Goal: Information Seeking & Learning: Learn about a topic

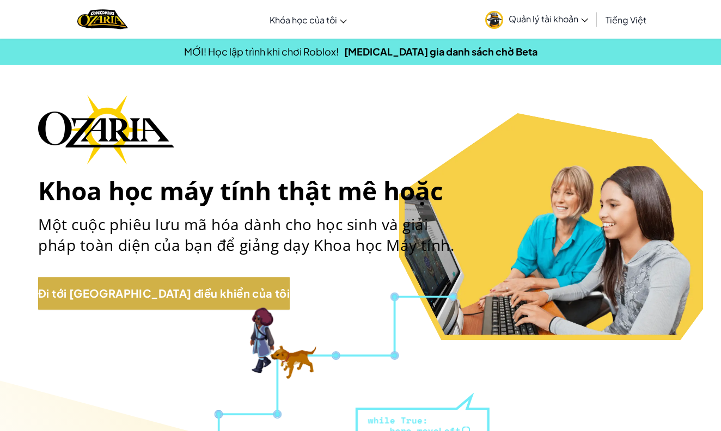
click at [76, 293] on link "Đi tới [GEOGRAPHIC_DATA] điều khiển của tôi" at bounding box center [164, 293] width 252 height 33
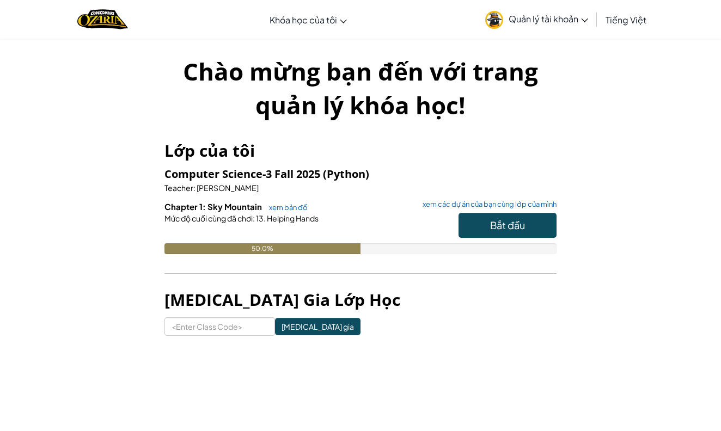
click at [510, 219] on span "Bắt đầu" at bounding box center [507, 225] width 35 height 13
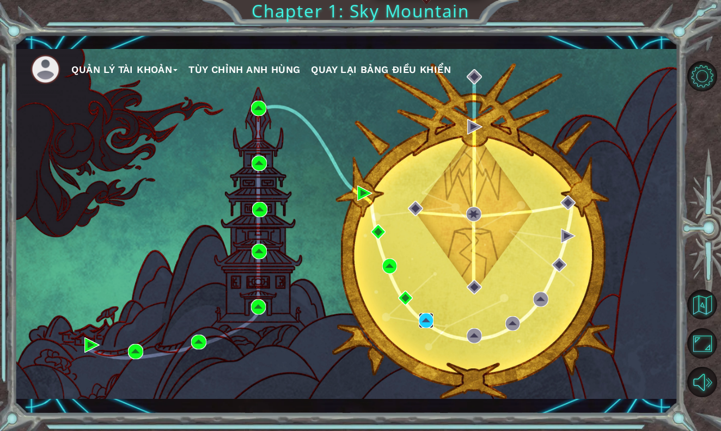
click at [424, 323] on img at bounding box center [426, 320] width 15 height 15
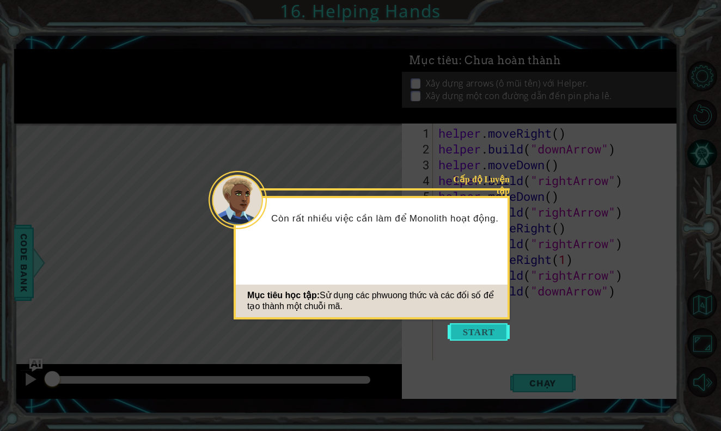
click at [466, 337] on button "Start" at bounding box center [479, 332] width 62 height 17
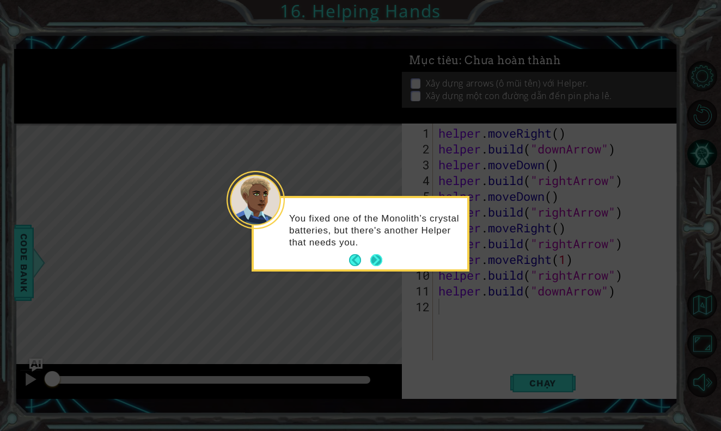
click at [378, 256] on button "Next" at bounding box center [376, 260] width 12 height 12
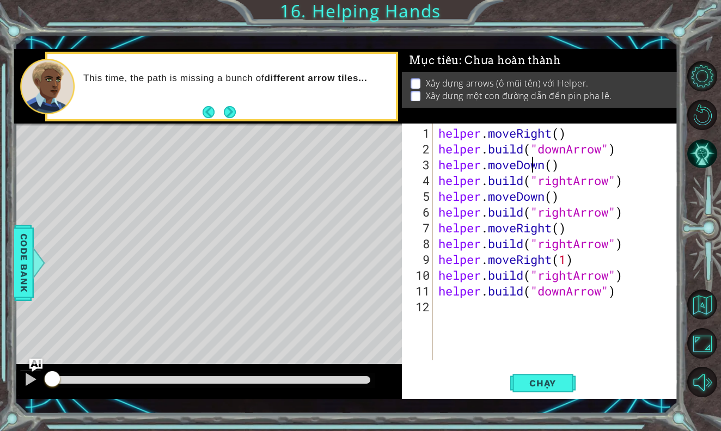
click at [532, 165] on div "helper . moveRight ( ) helper . build ( "downArrow" ) helper . moveDown ( ) hel…" at bounding box center [558, 259] width 244 height 269
click at [228, 112] on button "Next" at bounding box center [230, 112] width 12 height 12
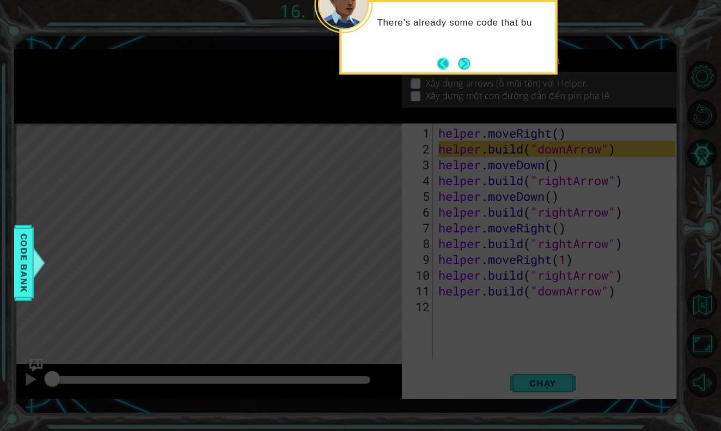
click at [451, 63] on button "Back" at bounding box center [447, 64] width 21 height 12
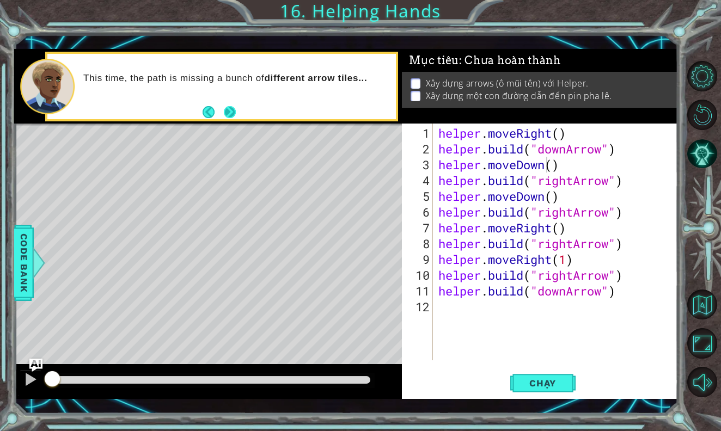
click at [228, 115] on button "Next" at bounding box center [230, 112] width 12 height 12
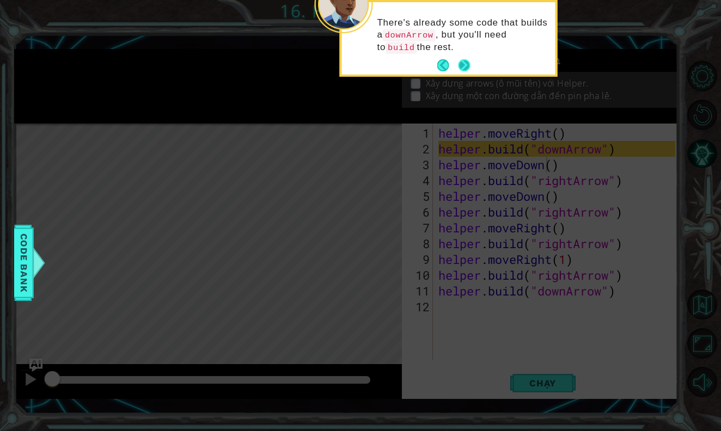
click at [459, 71] on button "Next" at bounding box center [464, 65] width 12 height 12
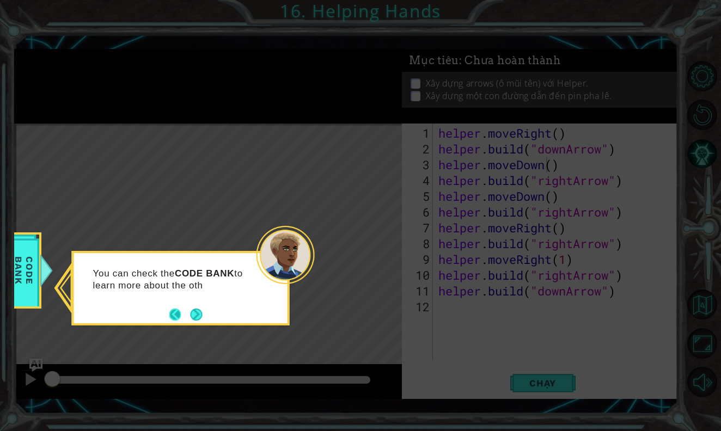
click at [188, 317] on button "Back" at bounding box center [179, 315] width 21 height 12
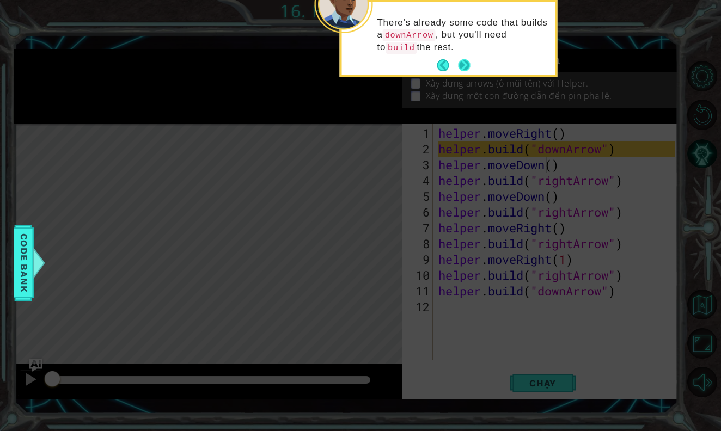
click at [459, 68] on button "Next" at bounding box center [464, 65] width 12 height 12
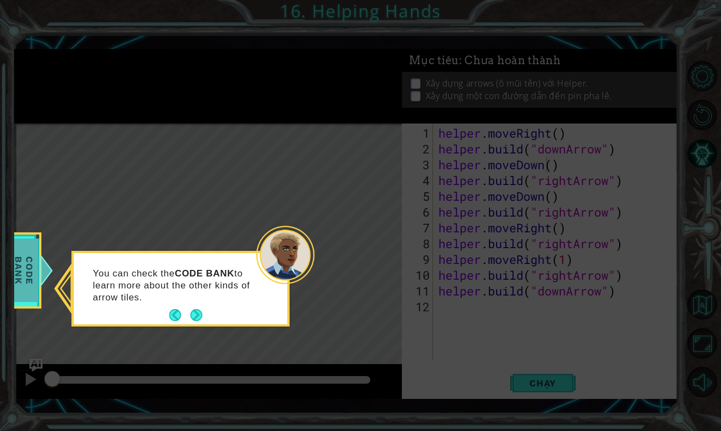
click at [33, 292] on span "Code Bank" at bounding box center [24, 271] width 28 height 63
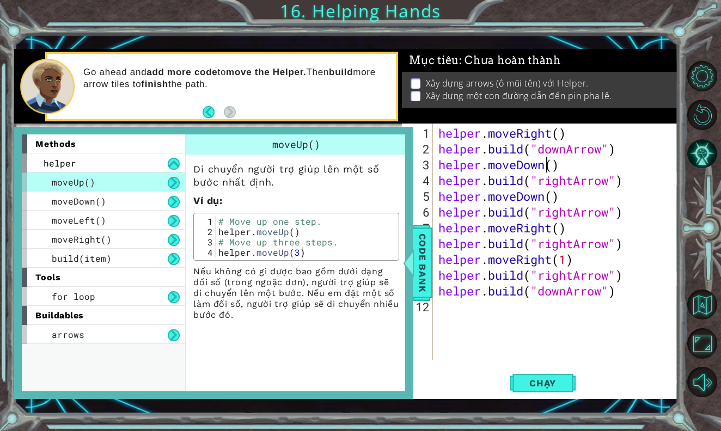
click at [541, 154] on div "helper . moveRight ( ) helper . build ( "downArrow" ) helper . moveDown ( ) hel…" at bounding box center [558, 259] width 244 height 269
click at [537, 169] on div "helper . moveRight ( ) helper . build ( "downArrow" ) helper . moveDown ( ) hel…" at bounding box center [558, 259] width 244 height 269
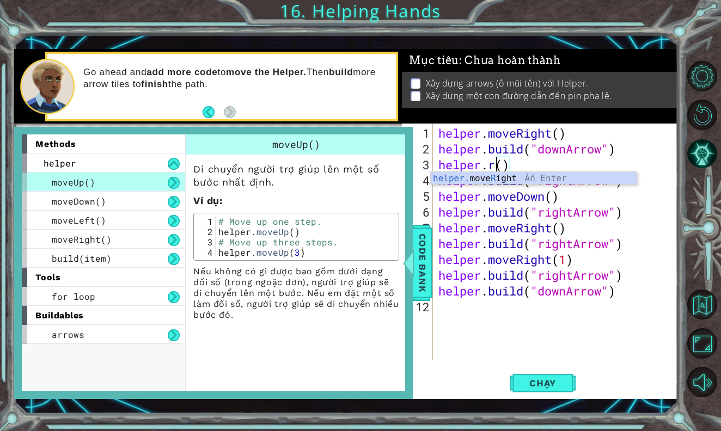
scroll to position [0, 3]
click at [517, 181] on div "helper. move R ight Ấn Enter" at bounding box center [534, 191] width 206 height 39
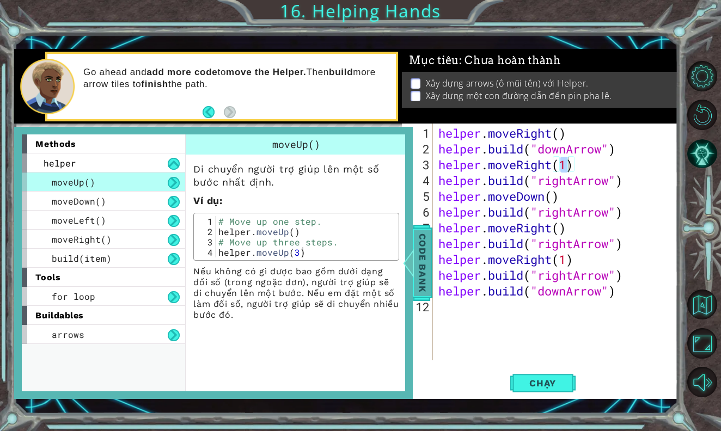
click at [417, 266] on span "Code Bank" at bounding box center [422, 263] width 17 height 66
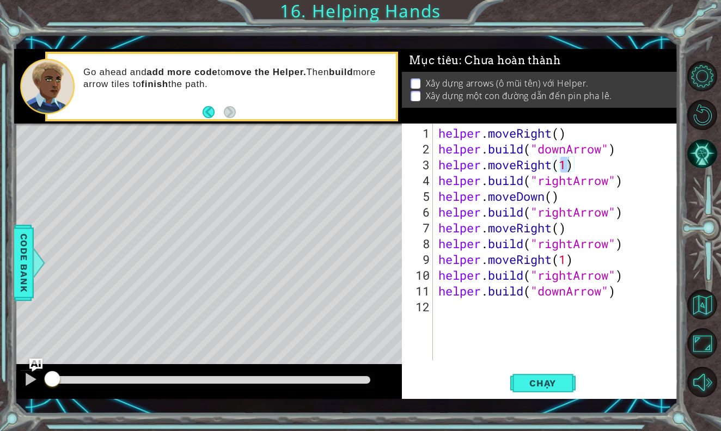
click at [577, 184] on div "helper . moveRight ( ) helper . build ( "downArrow" ) helper . moveRight ( 1 ) …" at bounding box center [558, 259] width 244 height 269
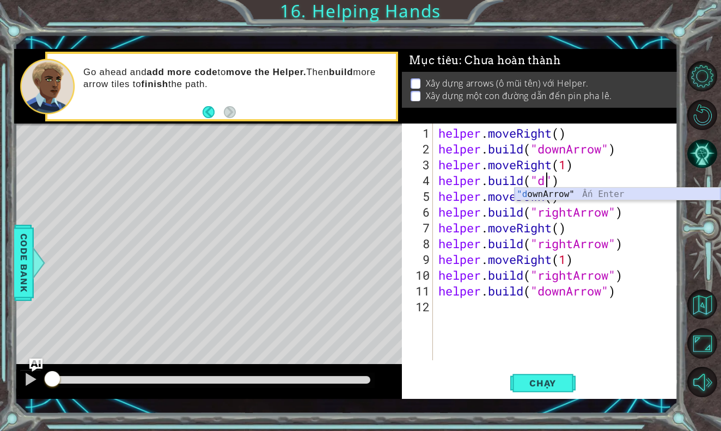
click at [572, 192] on div ""d ownArrow" Ấn Enter" at bounding box center [618, 207] width 206 height 39
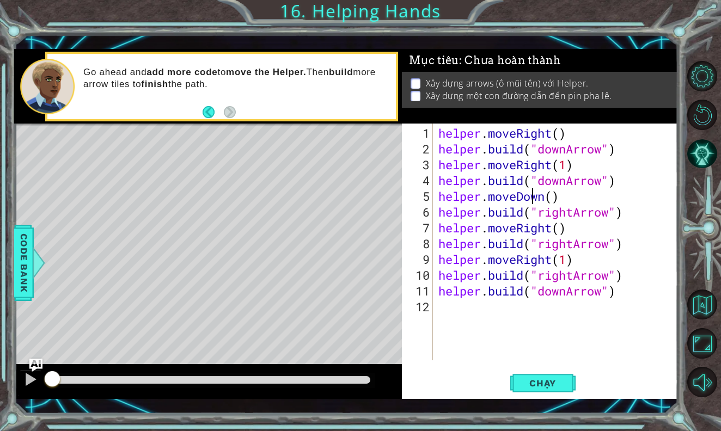
click at [531, 199] on div "helper . moveRight ( ) helper . build ( "downArrow" ) helper . moveRight ( 1 ) …" at bounding box center [558, 259] width 244 height 269
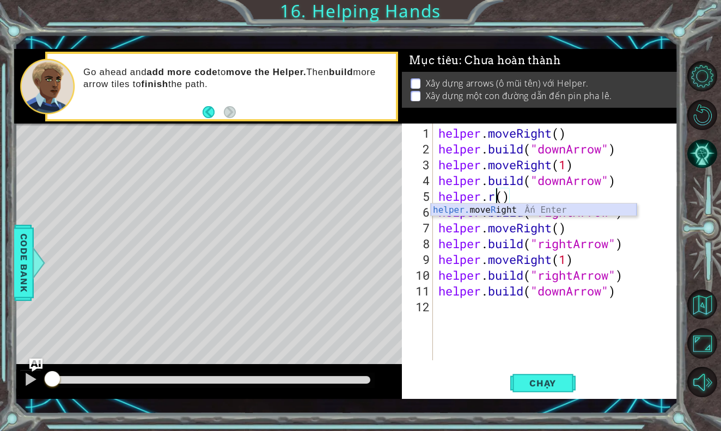
click at [516, 210] on div "helper. move R ight Ấn Enter" at bounding box center [534, 223] width 206 height 39
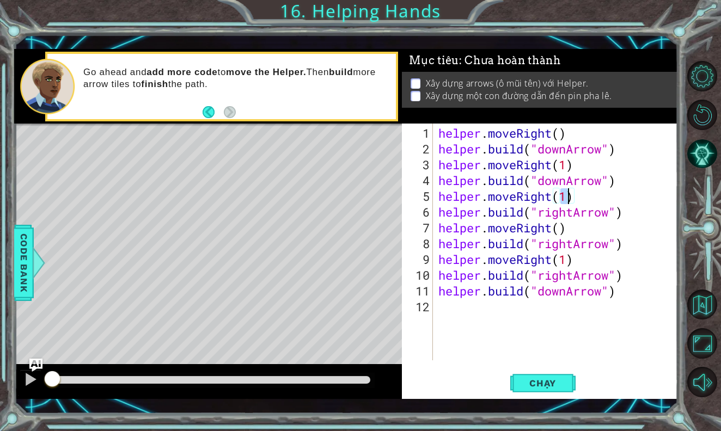
click at [567, 218] on div "helper . moveRight ( ) helper . build ( "downArrow" ) helper . moveRight ( 1 ) …" at bounding box center [558, 259] width 244 height 269
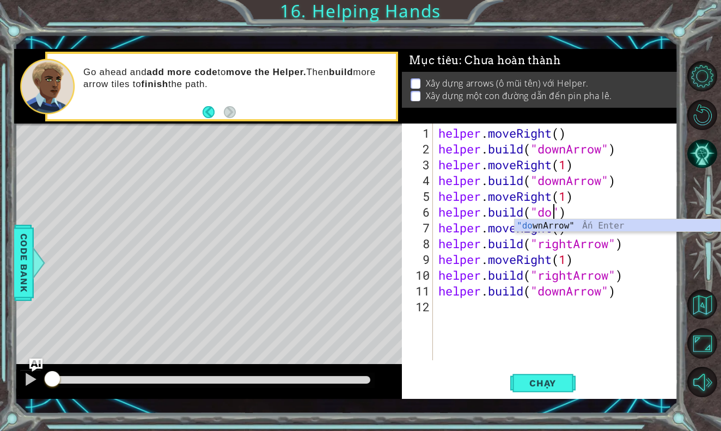
scroll to position [0, 5]
click at [564, 232] on div ""do wnArrow" Ấn Enter" at bounding box center [618, 239] width 206 height 39
click at [556, 245] on div "helper . moveRight ( ) helper . build ( "downArrow" ) helper . moveRight ( 1 ) …" at bounding box center [558, 259] width 244 height 269
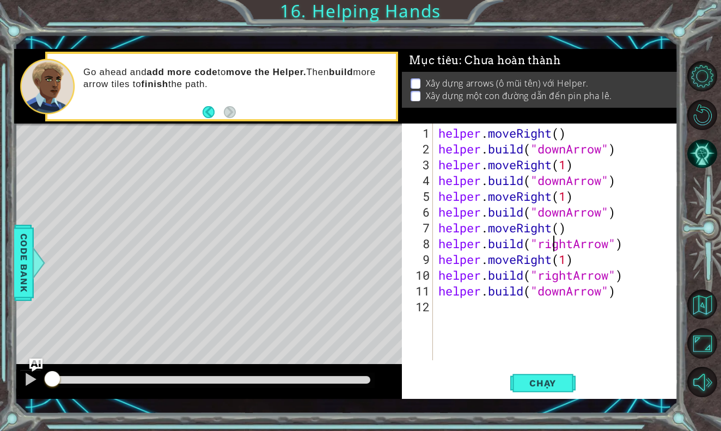
click at [556, 245] on div "helper . moveRight ( ) helper . build ( "downArrow" ) helper . moveRight ( 1 ) …" at bounding box center [558, 259] width 244 height 269
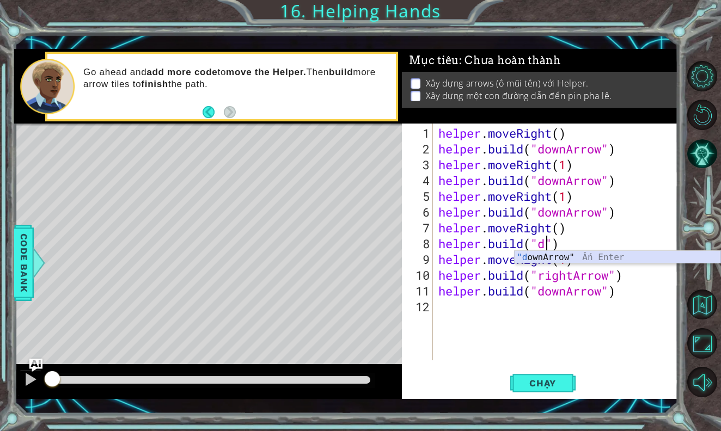
click at [548, 259] on div ""d ownArrow" Ấn Enter" at bounding box center [618, 270] width 206 height 39
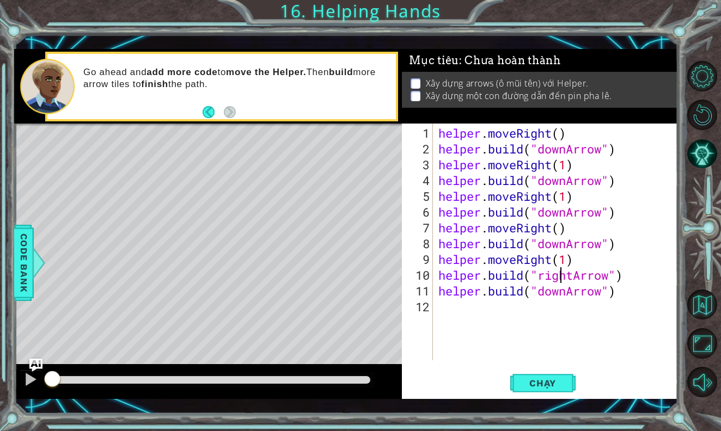
click at [564, 281] on div "helper . moveRight ( ) helper . build ( "downArrow" ) helper . moveRight ( 1 ) …" at bounding box center [558, 259] width 244 height 269
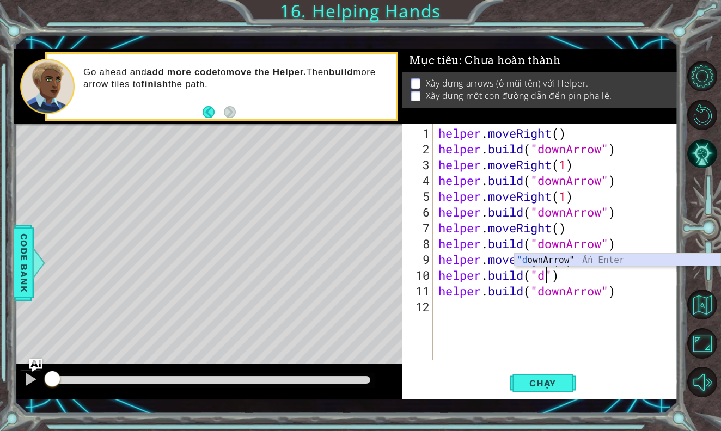
click at [565, 264] on div ""d ownArrow" Ấn Enter" at bounding box center [618, 273] width 206 height 39
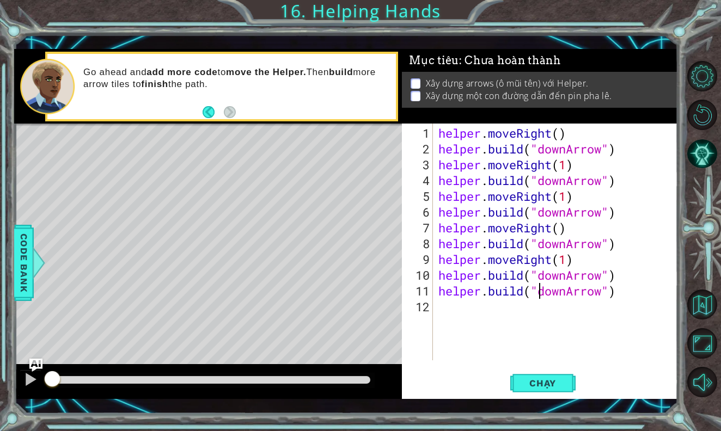
click at [538, 294] on div "helper . moveRight ( ) helper . build ( "downArrow" ) helper . moveRight ( 1 ) …" at bounding box center [558, 259] width 244 height 269
click at [514, 293] on div "helper . moveRight ( ) helper . build ( "downArrow" ) helper . moveRight ( 1 ) …" at bounding box center [558, 259] width 244 height 269
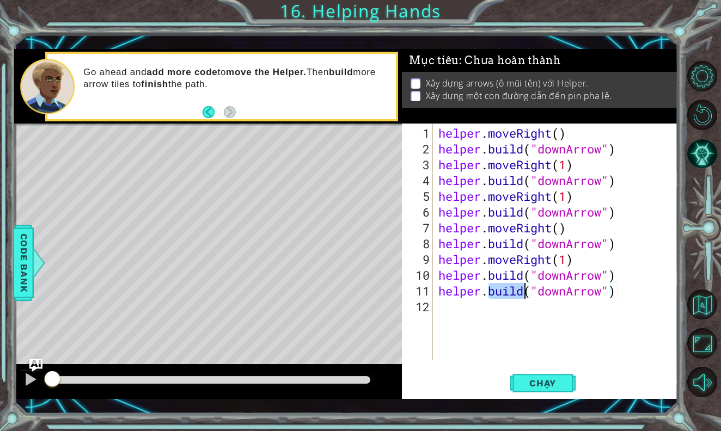
click at [514, 293] on div "helper . moveRight ( ) helper . build ( "downArrow" ) helper . moveRight ( 1 ) …" at bounding box center [558, 259] width 244 height 269
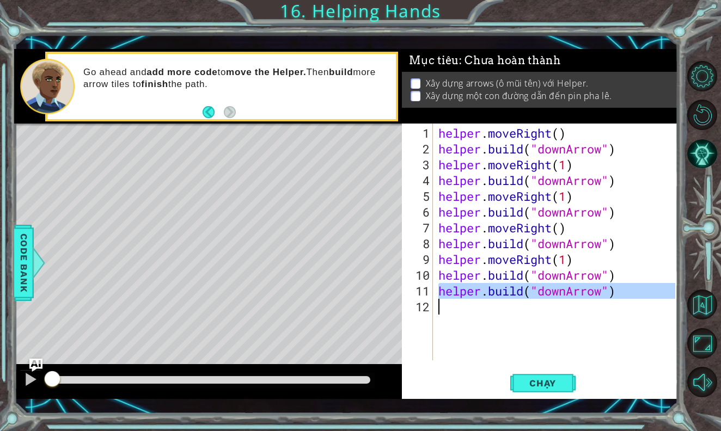
scroll to position [0, 0]
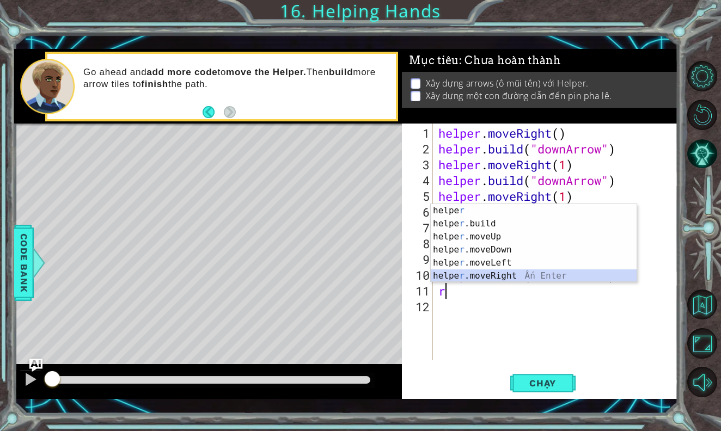
click at [497, 275] on div "helpe r Ấn Enter helpe r .build Ấn Enter helpe r .moveUp Ấn Enter helpe r .move…" at bounding box center [534, 256] width 206 height 105
type textarea "helper.moveRight(1)"
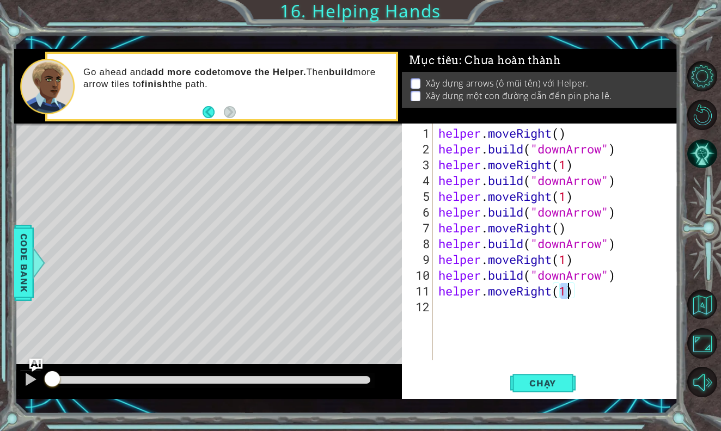
click at [485, 308] on div "helper . moveRight ( ) helper . build ( "downArrow" ) helper . moveRight ( 1 ) …" at bounding box center [558, 259] width 244 height 269
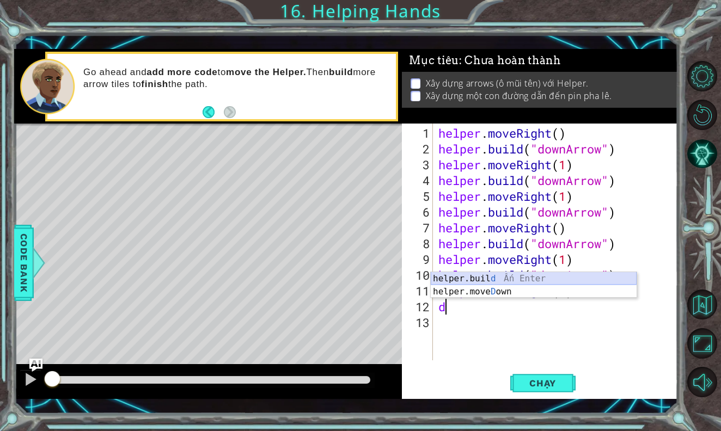
click at [490, 280] on div "helper.buil d Ấn Enter helper.move D own Ấn Enter" at bounding box center [534, 298] width 206 height 52
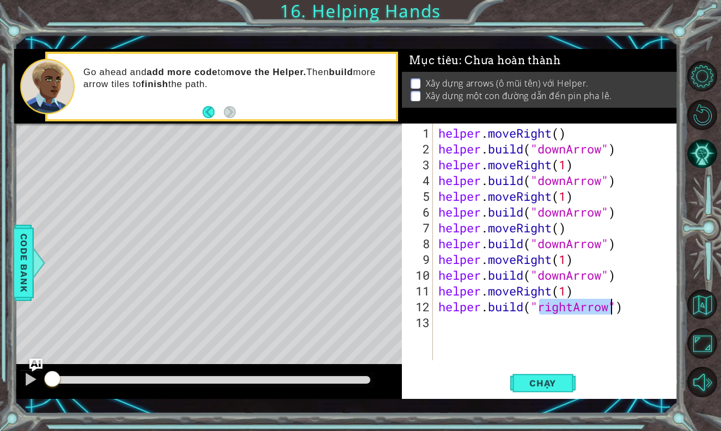
click at [550, 311] on div "helper . moveRight ( ) helper . build ( "downArrow" ) helper . moveRight ( 1 ) …" at bounding box center [558, 259] width 244 height 269
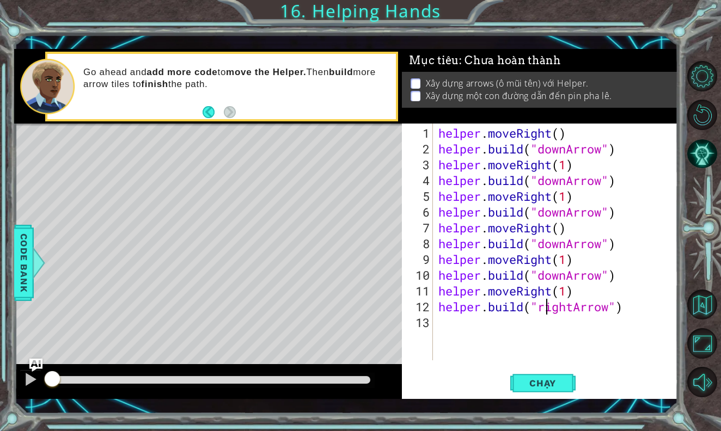
click at [550, 311] on div "helper . moveRight ( ) helper . build ( "downArrow" ) helper . moveRight ( 1 ) …" at bounding box center [558, 259] width 244 height 269
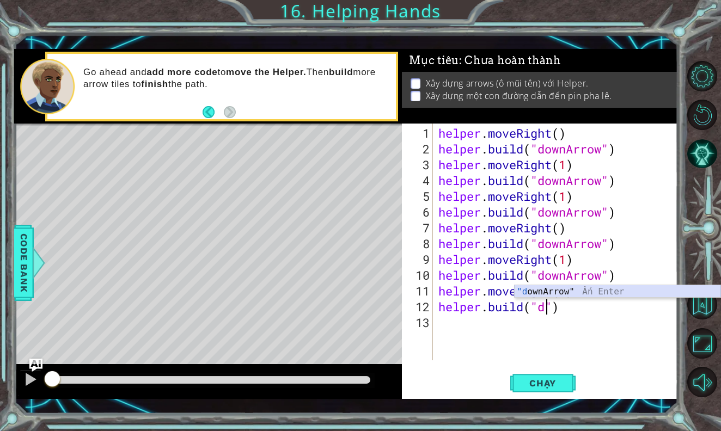
click at [549, 293] on div ""d ownArrow" Ấn Enter" at bounding box center [618, 304] width 206 height 39
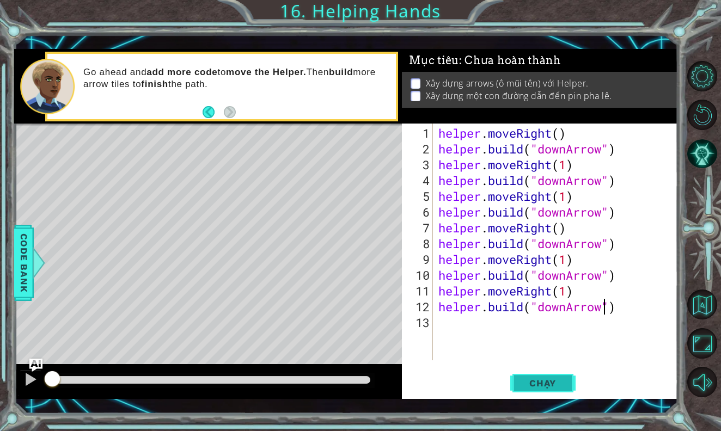
click at [537, 386] on span "Chạy" at bounding box center [543, 383] width 48 height 11
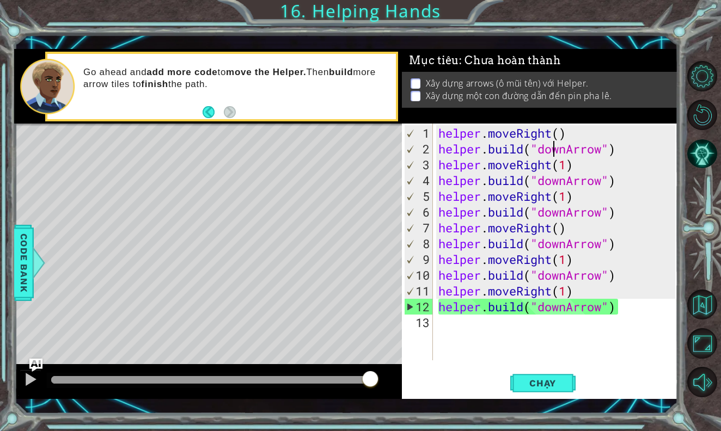
click at [554, 151] on div "helper . moveRight ( ) helper . build ( "downArrow" ) helper . moveRight ( 1 ) …" at bounding box center [558, 259] width 244 height 269
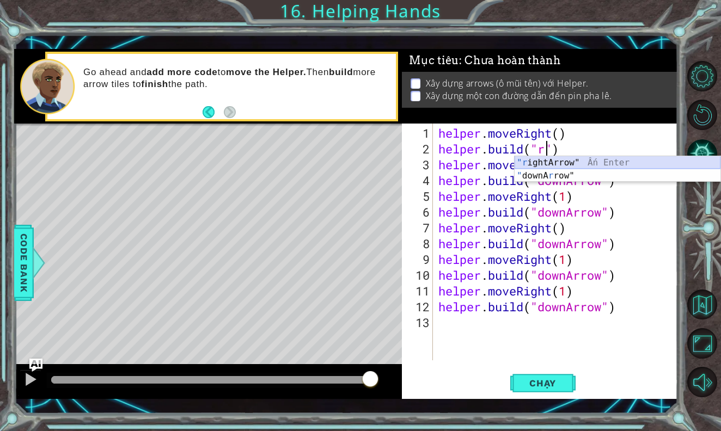
click at [570, 160] on div ""r ightArrow" Ấn Enter " downA r row" Ấn Enter" at bounding box center [618, 182] width 206 height 52
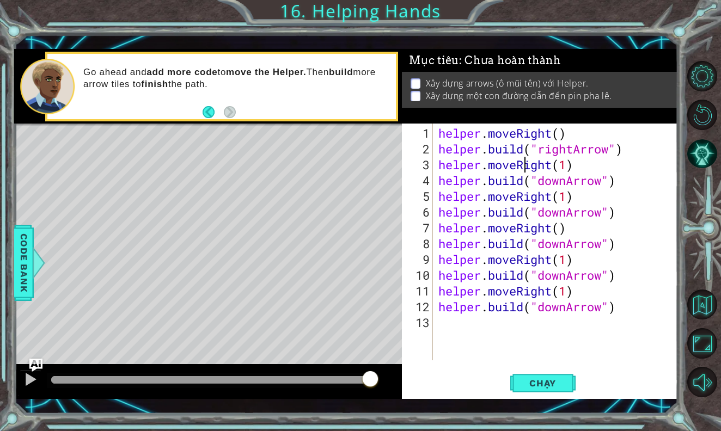
click at [528, 168] on div "helper . moveRight ( ) helper . build ( "rightArrow" ) helper . moveRight ( 1 )…" at bounding box center [558, 259] width 244 height 269
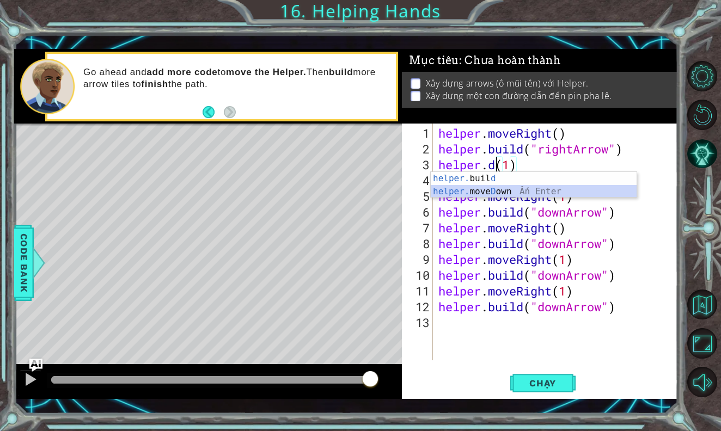
click at [502, 189] on div "helper. buil d Ấn Enter helper. move D own Ấn Enter" at bounding box center [534, 198] width 206 height 52
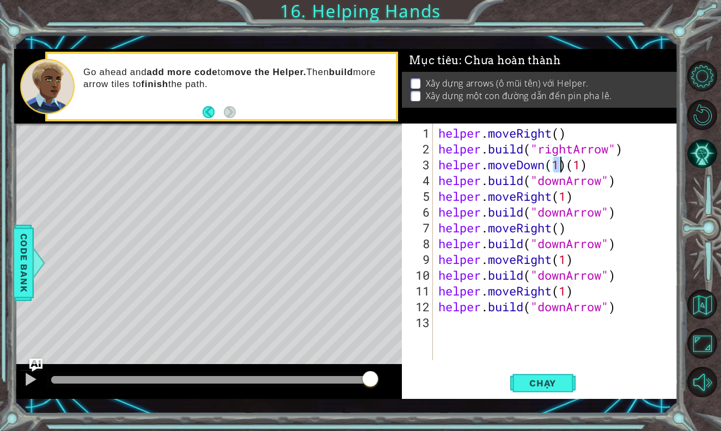
click at [593, 166] on div "helper . moveRight ( ) helper . build ( "rightArrow" ) helper . moveDown ( 1 ) …" at bounding box center [558, 259] width 244 height 269
click at [562, 168] on div "helper . moveRight ( ) helper . build ( "rightArrow" ) helper . moveDown ( 1 ) …" at bounding box center [558, 259] width 244 height 269
click at [553, 185] on div "helper . moveRight ( ) helper . build ( "rightArrow" ) helper . moveDown ( ) he…" at bounding box center [558, 259] width 244 height 269
click at [550, 213] on div "helper . moveRight ( ) helper . build ( "rightArrow" ) helper . moveDown ( ) he…" at bounding box center [558, 259] width 244 height 269
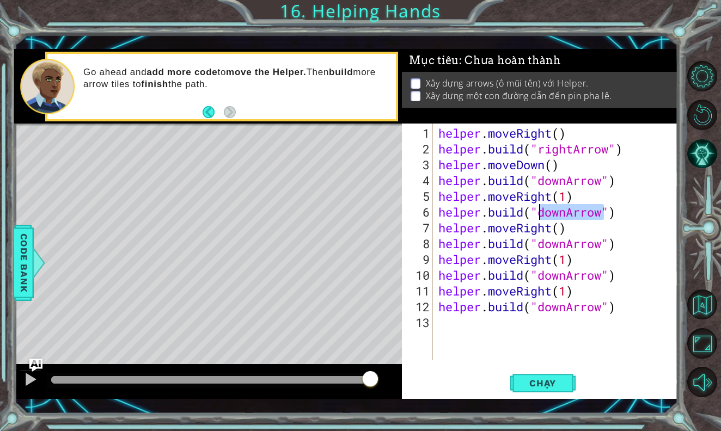
click at [550, 213] on div "helper . moveRight ( ) helper . build ( "rightArrow" ) helper . moveDown ( ) he…" at bounding box center [558, 259] width 244 height 269
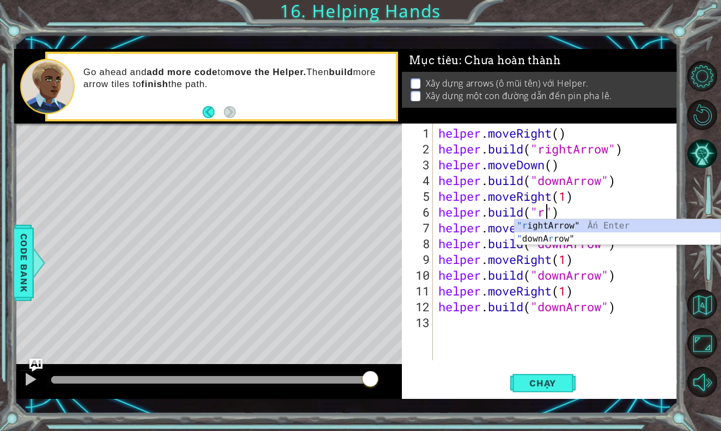
scroll to position [0, 5]
click at [548, 230] on div ""r ightArrow" Ấn Enter " downA r row" Ấn Enter" at bounding box center [618, 246] width 206 height 52
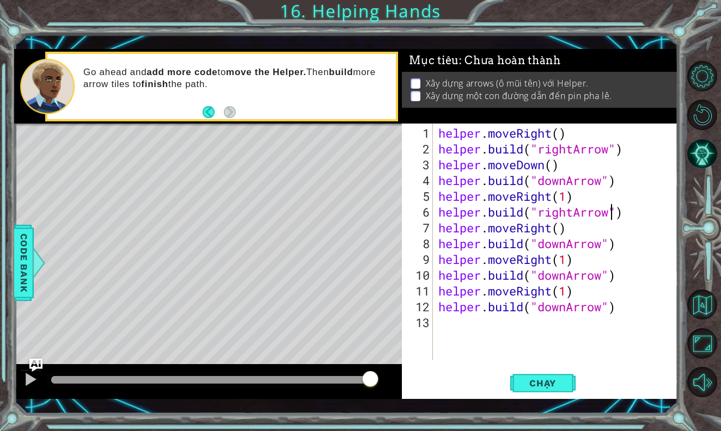
click at [565, 198] on div "helper . moveRight ( ) helper . build ( "rightArrow" ) helper . moveDown ( ) he…" at bounding box center [558, 259] width 244 height 269
click at [527, 233] on div "helper . moveRight ( ) helper . build ( "rightArrow" ) helper . moveDown ( ) he…" at bounding box center [558, 259] width 244 height 269
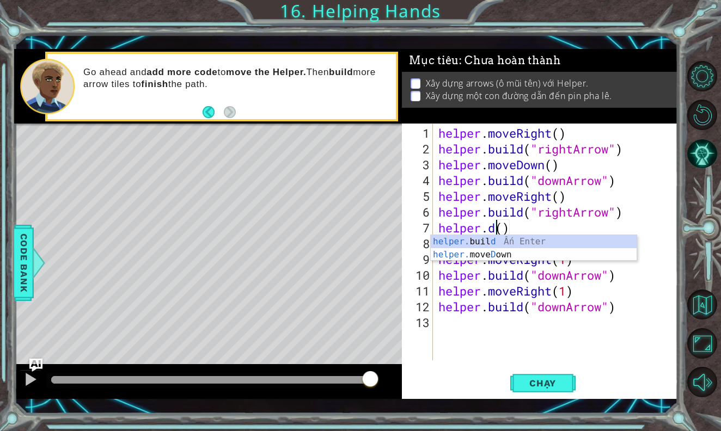
scroll to position [0, 3]
click at [500, 252] on div "helper. buil d Ấn Enter helper. move D own Ấn Enter" at bounding box center [534, 261] width 206 height 52
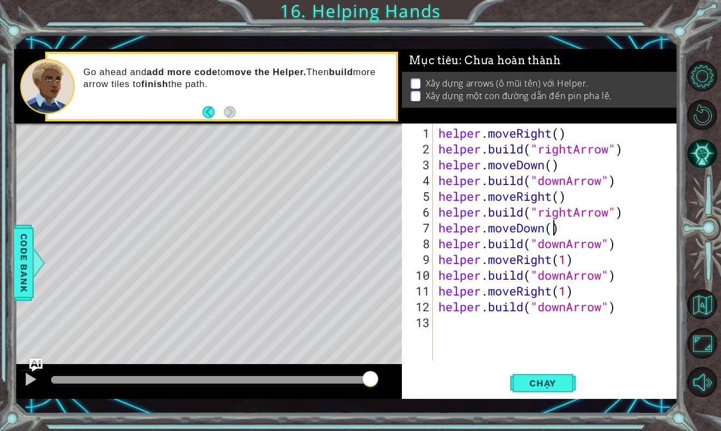
click at [554, 277] on div "helper . moveRight ( ) helper . build ( "rightArrow" ) helper . moveDown ( ) he…" at bounding box center [558, 259] width 244 height 269
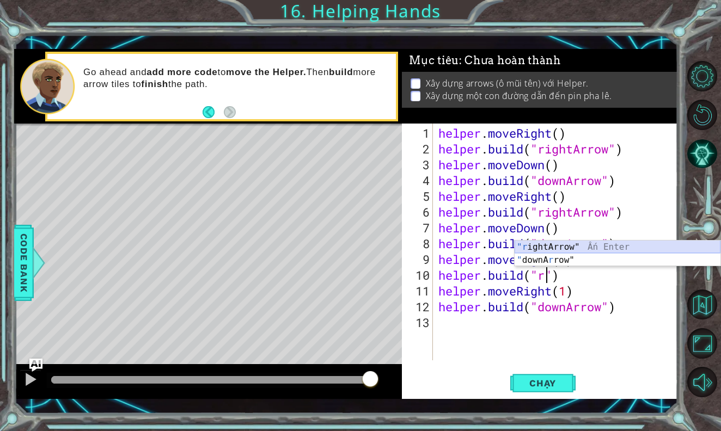
click at [558, 247] on div ""r ightArrow" Ấn Enter " downA r row" Ấn Enter" at bounding box center [618, 267] width 206 height 52
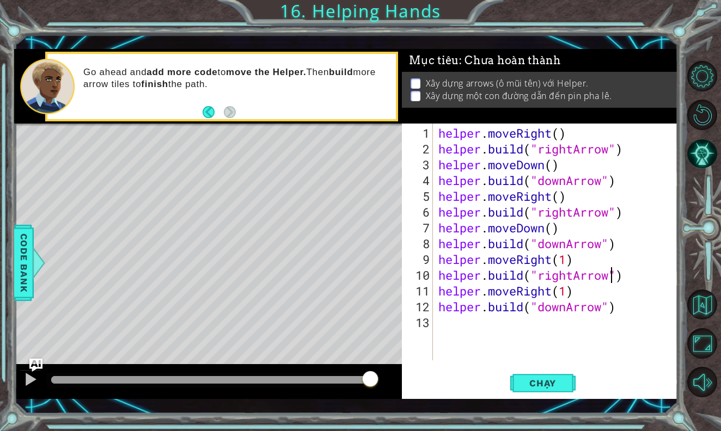
click at [533, 291] on div "helper . moveRight ( ) helper . build ( "rightArrow" ) helper . moveDown ( ) he…" at bounding box center [558, 259] width 244 height 269
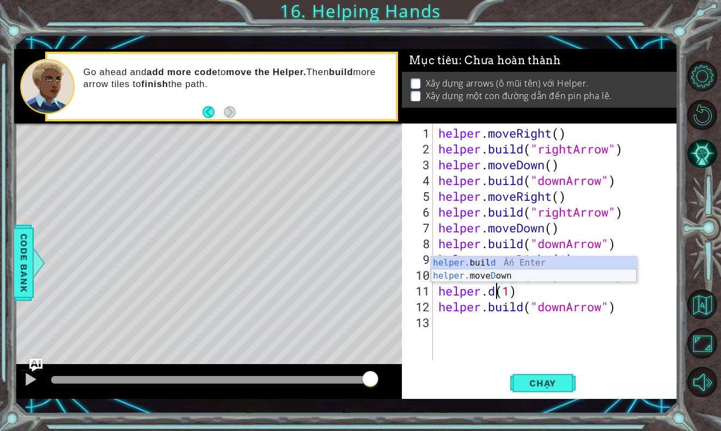
click at [543, 272] on div "helper. buil d Ấn Enter helper. move D own Ấn Enter" at bounding box center [534, 283] width 206 height 52
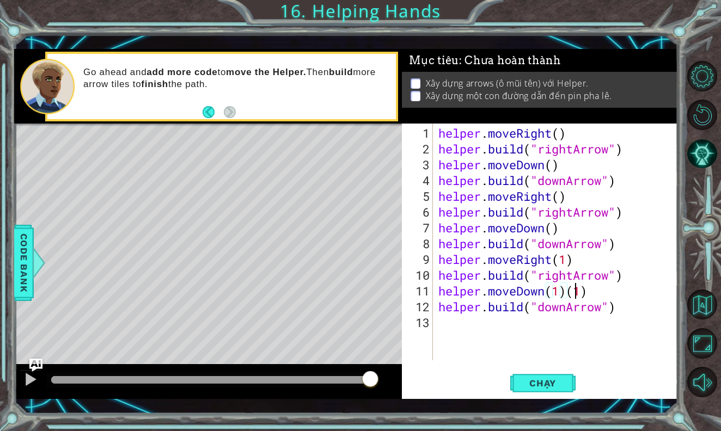
click at [579, 293] on div "helper . moveRight ( ) helper . build ( "rightArrow" ) helper . moveDown ( ) he…" at bounding box center [558, 259] width 244 height 269
click at [593, 293] on div "helper . moveRight ( ) helper . build ( "rightArrow" ) helper . moveDown ( ) he…" at bounding box center [558, 259] width 244 height 269
click at [567, 260] on div "helper . moveRight ( ) helper . build ( "rightArrow" ) helper . moveDown ( ) he…" at bounding box center [558, 259] width 244 height 269
click at [536, 376] on button "Chạy" at bounding box center [542, 384] width 65 height 28
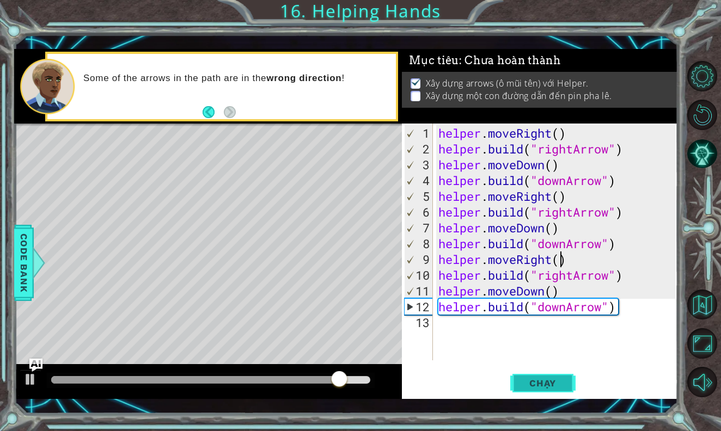
click at [546, 383] on span "Chạy" at bounding box center [543, 383] width 48 height 11
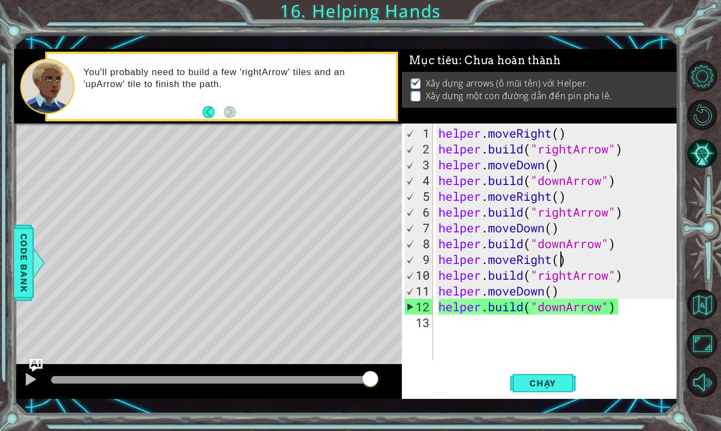
click at [567, 145] on div "helper . moveRight ( ) helper . build ( "rightArrow" ) helper . moveDown ( ) he…" at bounding box center [558, 259] width 244 height 269
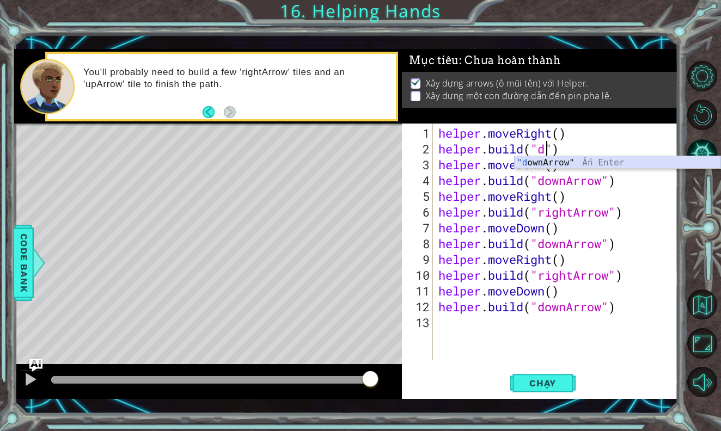
click at [557, 161] on div ""d ownArrow" Ấn Enter" at bounding box center [618, 175] width 206 height 39
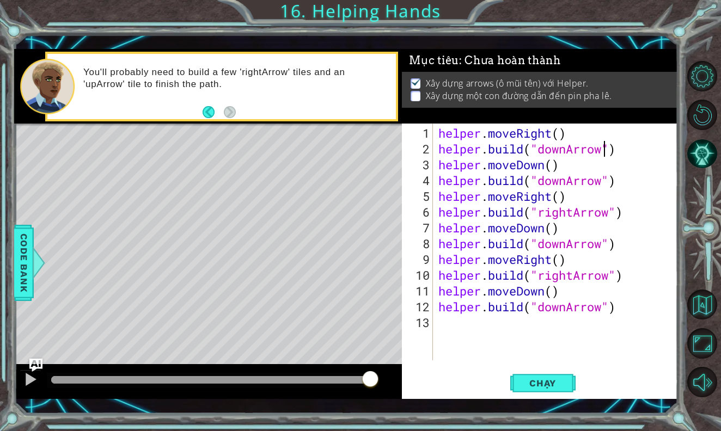
click at [552, 182] on div "helper . moveRight ( ) helper . build ( "downArrow" ) helper . moveDown ( ) hel…" at bounding box center [558, 259] width 244 height 269
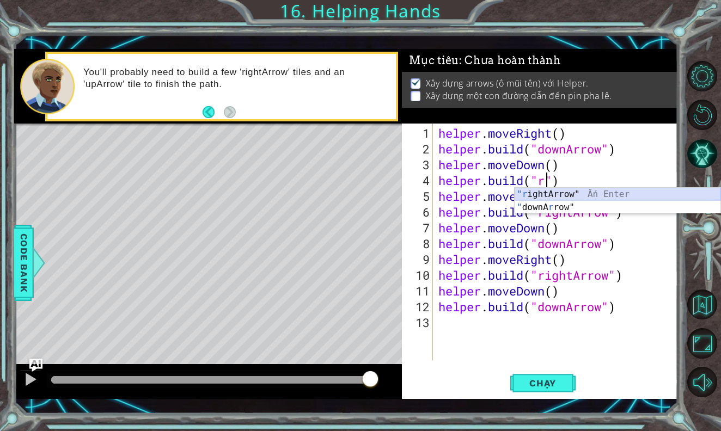
click at [540, 192] on div ""r ightArrow" Ấn Enter " downA r row" Ấn Enter" at bounding box center [618, 214] width 206 height 52
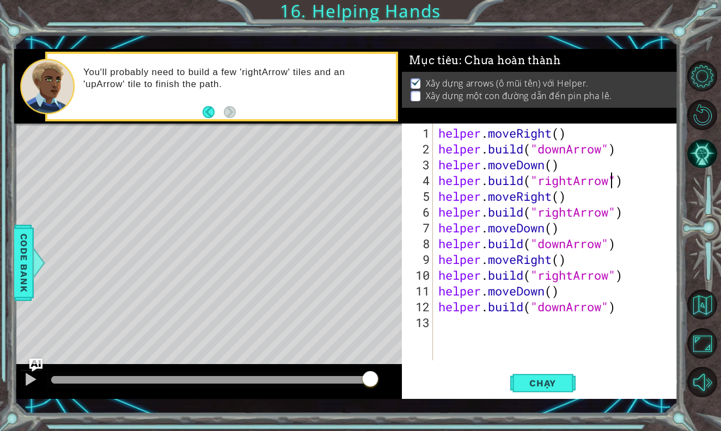
click at [565, 212] on div "helper . moveRight ( ) helper . build ( "downArrow" ) helper . moveDown ( ) hel…" at bounding box center [558, 259] width 244 height 269
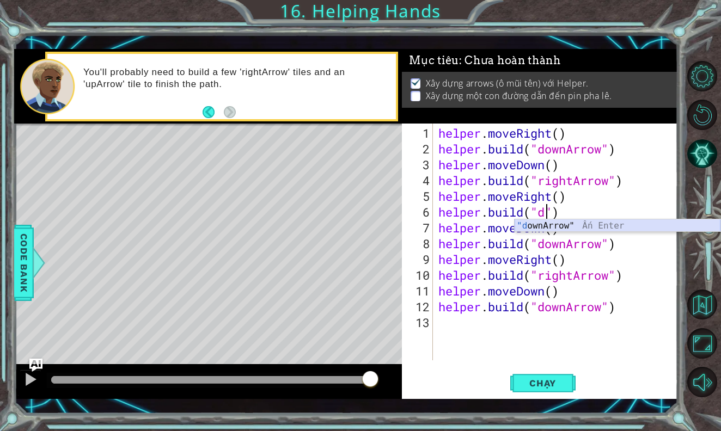
click at [556, 226] on div ""d ownArrow" Ấn Enter" at bounding box center [618, 239] width 206 height 39
click at [557, 240] on div "helper . moveRight ( ) helper . build ( "downArrow" ) helper . moveDown ( ) hel…" at bounding box center [558, 259] width 244 height 269
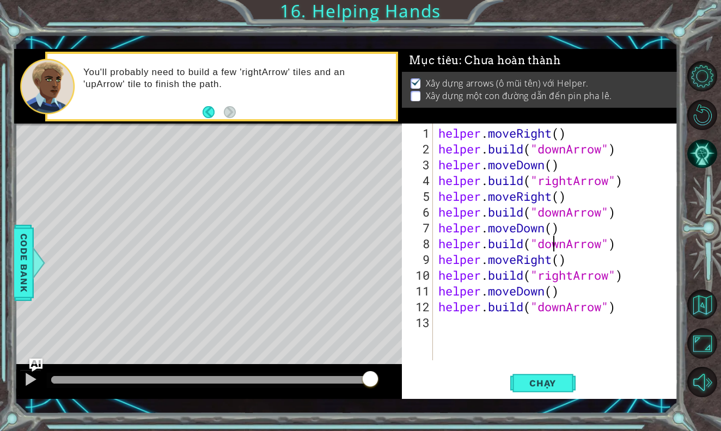
click at [558, 247] on div "helper . moveRight ( ) helper . build ( "downArrow" ) helper . moveDown ( ) hel…" at bounding box center [558, 259] width 244 height 269
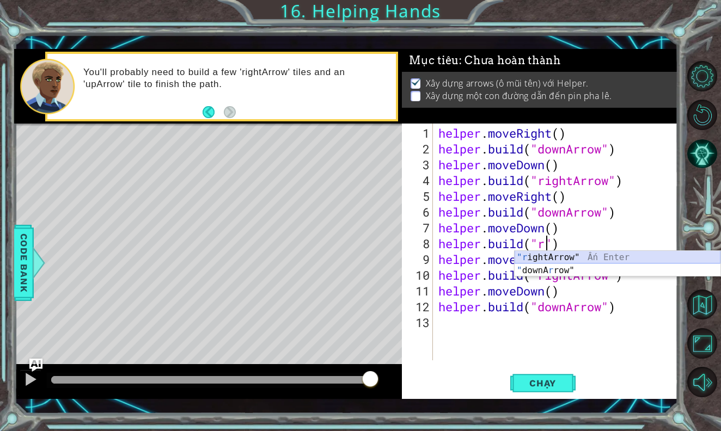
click at [562, 255] on div ""r ightArrow" Ấn Enter " downA r row" Ấn Enter" at bounding box center [618, 277] width 206 height 52
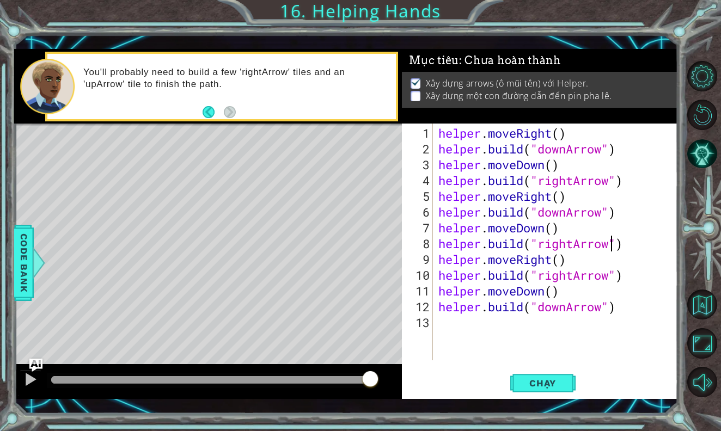
click at [552, 278] on div "helper . moveRight ( ) helper . build ( "downArrow" ) helper . moveDown ( ) hel…" at bounding box center [558, 259] width 244 height 269
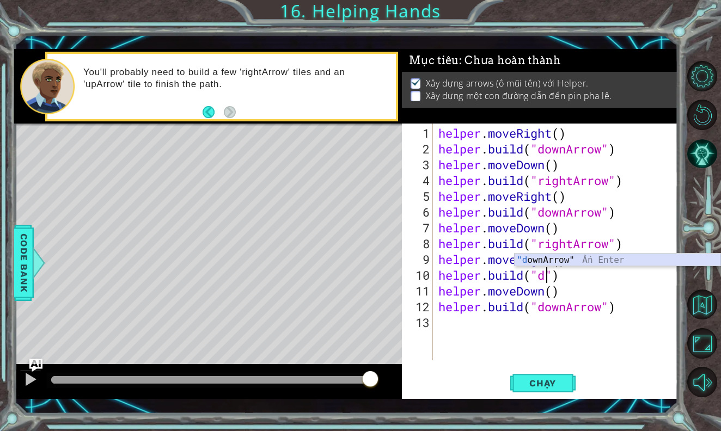
click at [560, 259] on div ""d ownArrow" Ấn Enter" at bounding box center [618, 273] width 206 height 39
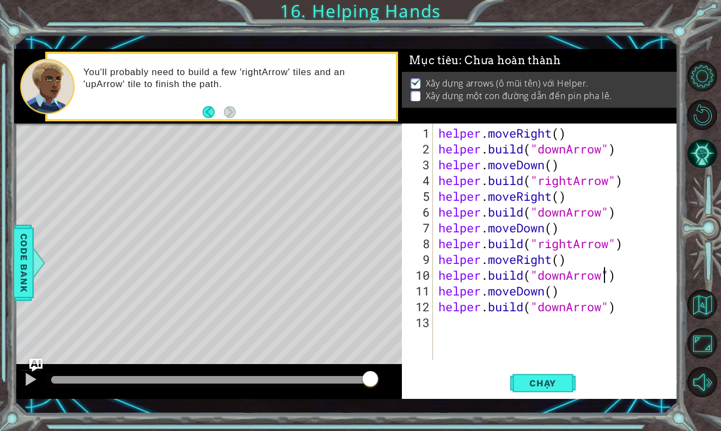
click at [566, 309] on div "helper . moveRight ( ) helper . build ( "downArrow" ) helper . moveDown ( ) hel…" at bounding box center [558, 259] width 244 height 269
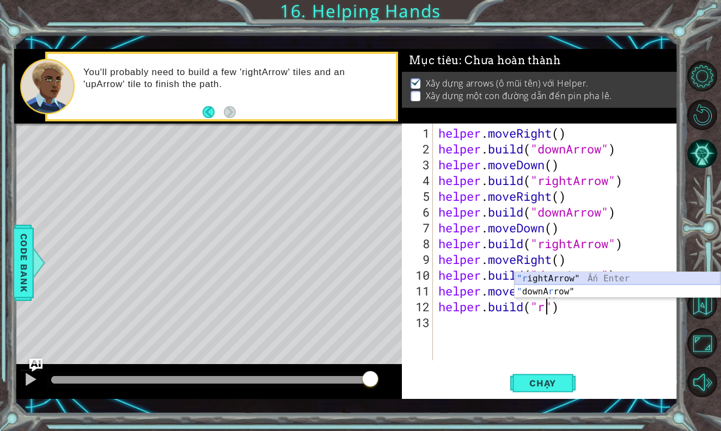
click at [570, 280] on div ""r ightArrow" Ấn Enter " downA r row" Ấn Enter" at bounding box center [618, 298] width 206 height 52
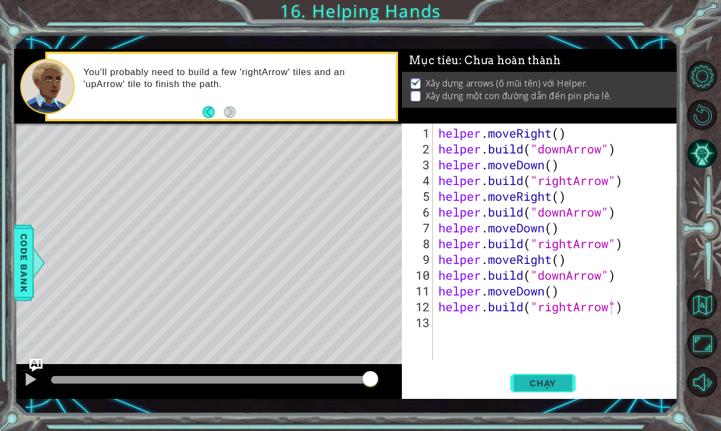
click at [543, 374] on button "Chạy" at bounding box center [542, 384] width 65 height 28
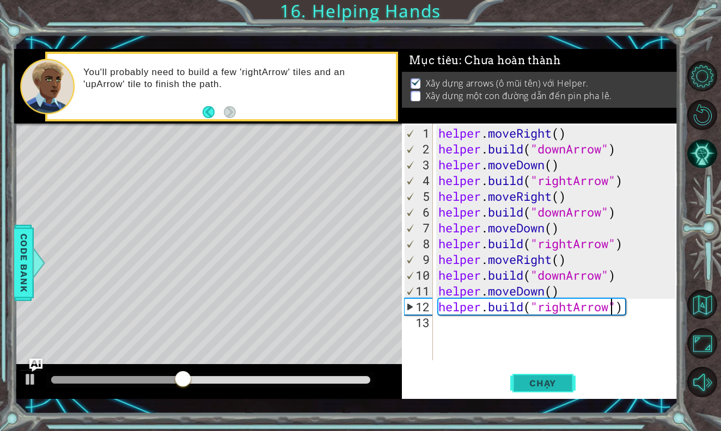
click at [542, 380] on span "Chạy" at bounding box center [543, 383] width 48 height 11
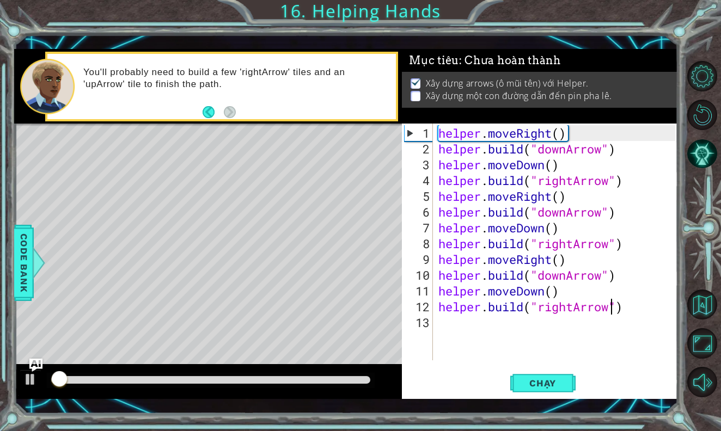
click at [487, 248] on div "helper . moveRight ( ) helper . build ( "downArrow" ) helper . moveDown ( ) hel…" at bounding box center [558, 259] width 244 height 269
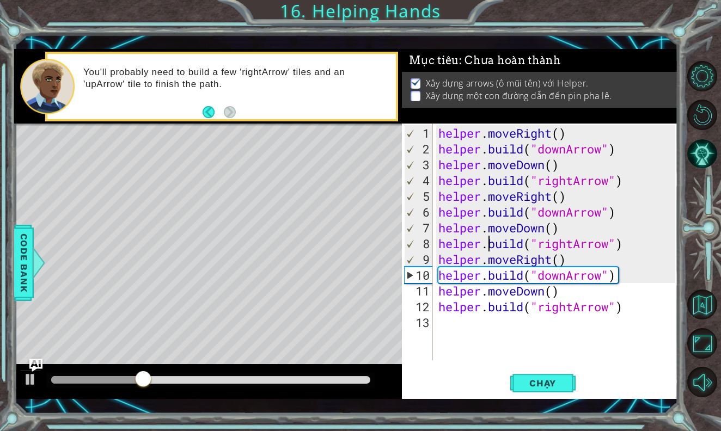
click at [522, 196] on div "helper . moveRight ( ) helper . build ( "downArrow" ) helper . moveDown ( ) hel…" at bounding box center [558, 259] width 244 height 269
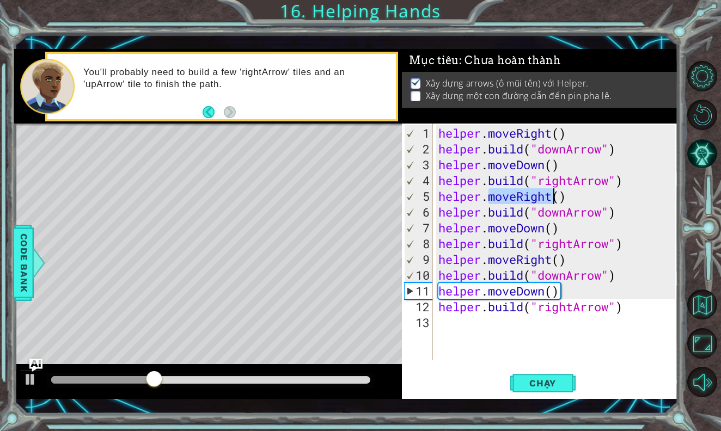
scroll to position [0, 3]
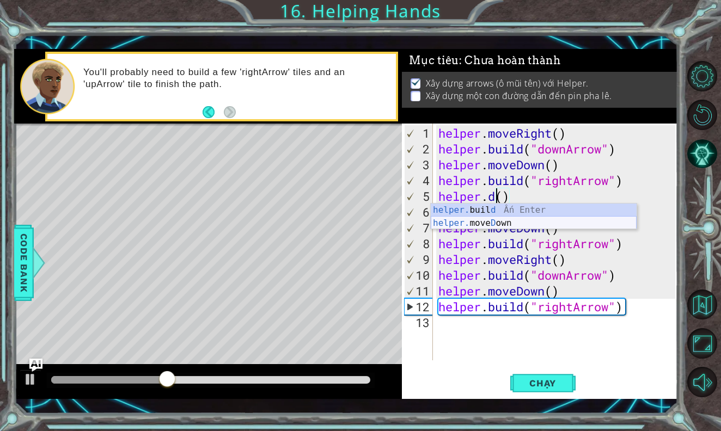
click at [505, 221] on div "helper. buil d Ấn Enter helper. move D own Ấn Enter" at bounding box center [534, 230] width 206 height 52
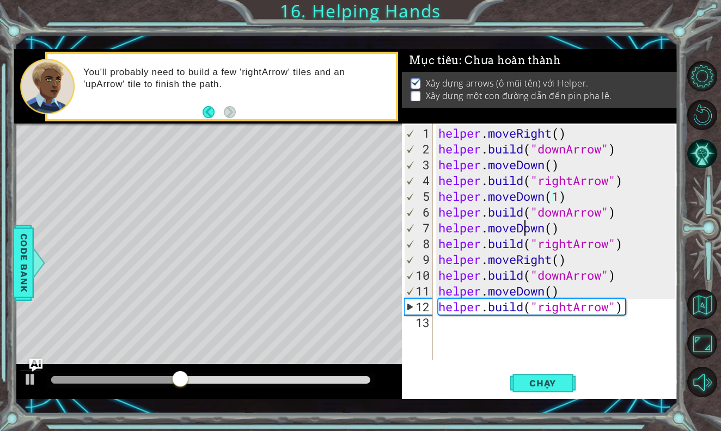
click at [528, 234] on div "helper . moveRight ( ) helper . build ( "downArrow" ) helper . moveDown ( ) hel…" at bounding box center [558, 259] width 244 height 269
click at [552, 245] on div "helper . moveRight ( ) helper . build ( "downArrow" ) helper . moveDown ( ) hel…" at bounding box center [558, 259] width 244 height 269
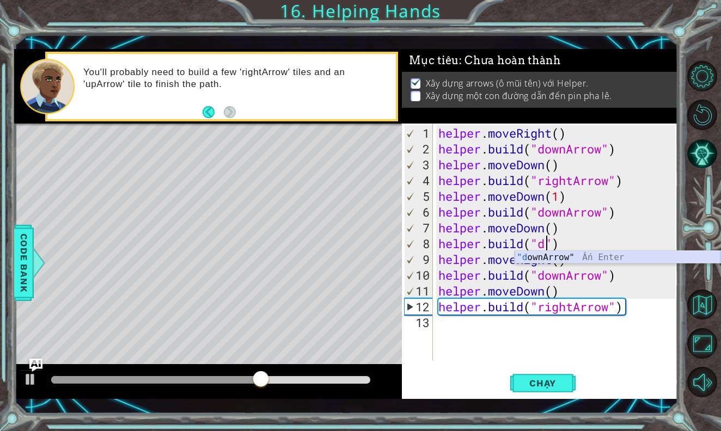
click at [544, 254] on div ""d ownArrow" Ấn Enter" at bounding box center [618, 270] width 206 height 39
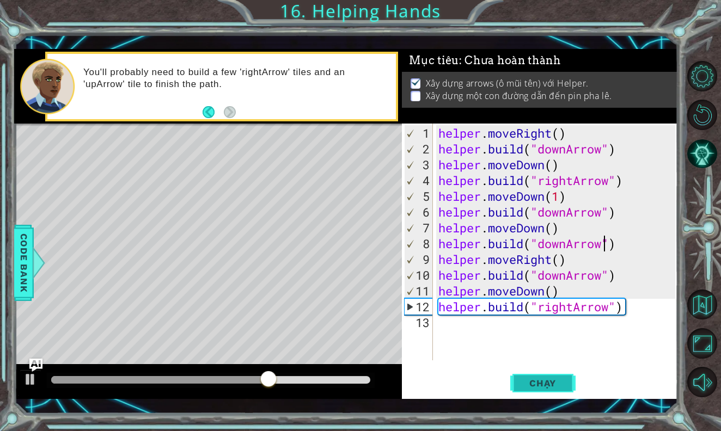
click at [540, 376] on button "Chạy" at bounding box center [542, 384] width 65 height 28
click at [282, 381] on div at bounding box center [210, 380] width 319 height 8
click at [27, 381] on div at bounding box center [30, 380] width 14 height 14
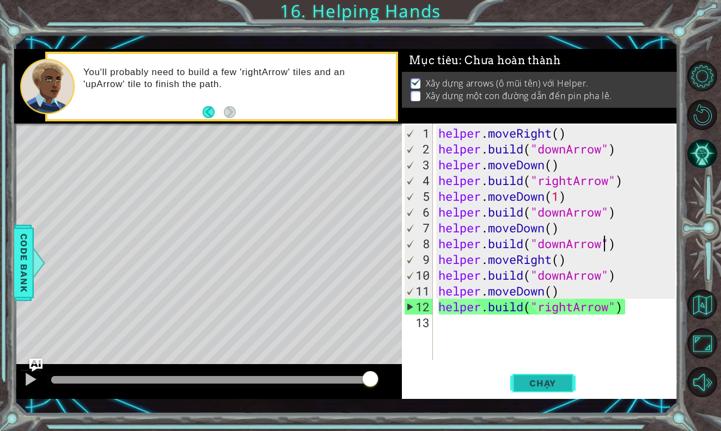
click at [534, 381] on span "Chạy" at bounding box center [543, 383] width 48 height 11
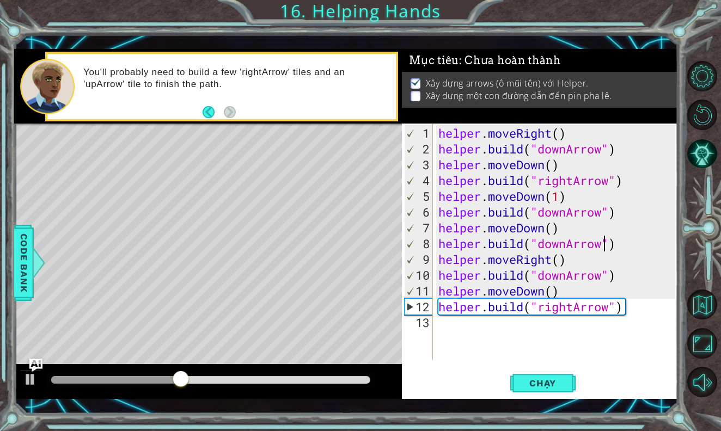
click at [526, 230] on div "helper . moveRight ( ) helper . build ( "downArrow" ) helper . moveDown ( ) hel…" at bounding box center [558, 259] width 244 height 269
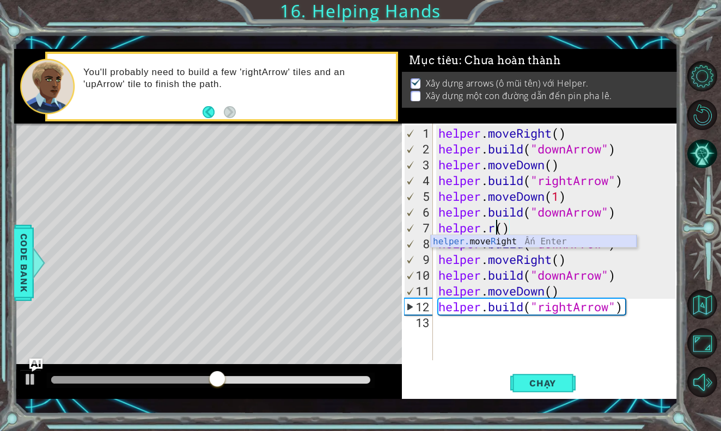
click at [496, 240] on div "helper. move R ight Ấn Enter" at bounding box center [534, 254] width 206 height 39
type textarea "helper.moveRight(1)"
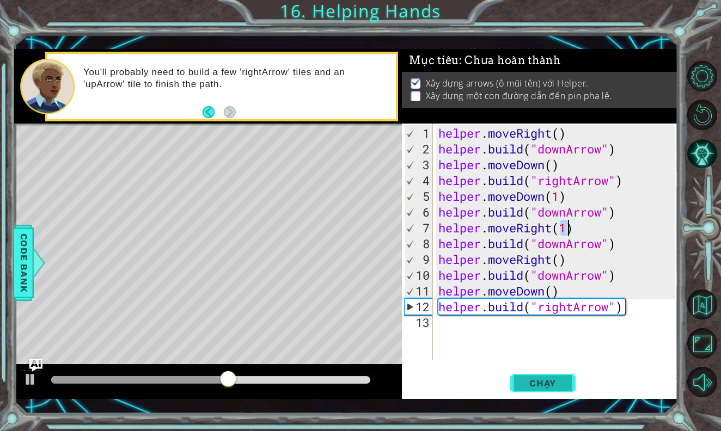
click at [522, 385] on span "Chạy" at bounding box center [543, 383] width 48 height 11
